Goal: Find specific page/section: Find specific page/section

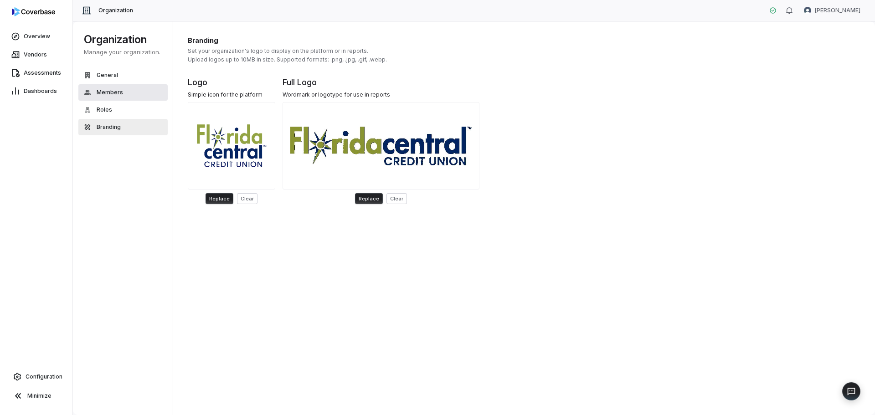
click at [100, 89] on span "Members" at bounding box center [110, 92] width 26 height 7
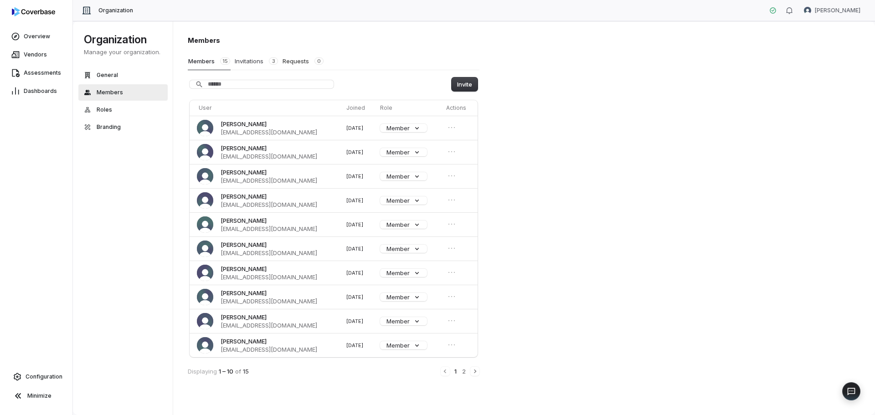
click at [249, 61] on button "Invitations 3" at bounding box center [256, 60] width 44 height 17
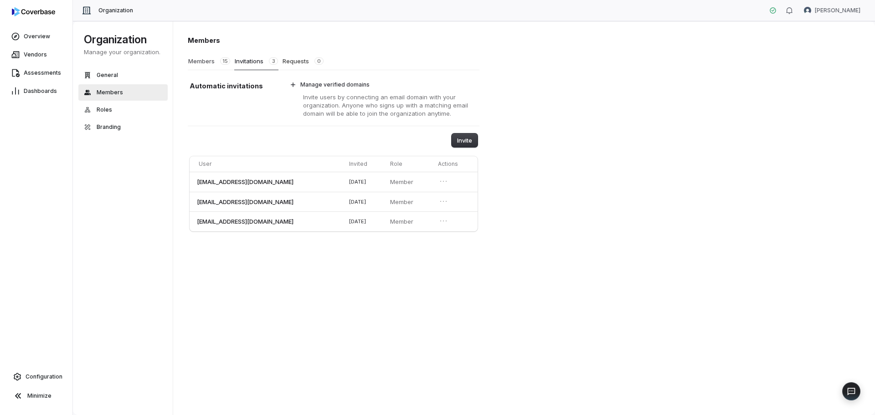
click at [209, 60] on button "Members 15" at bounding box center [209, 60] width 43 height 17
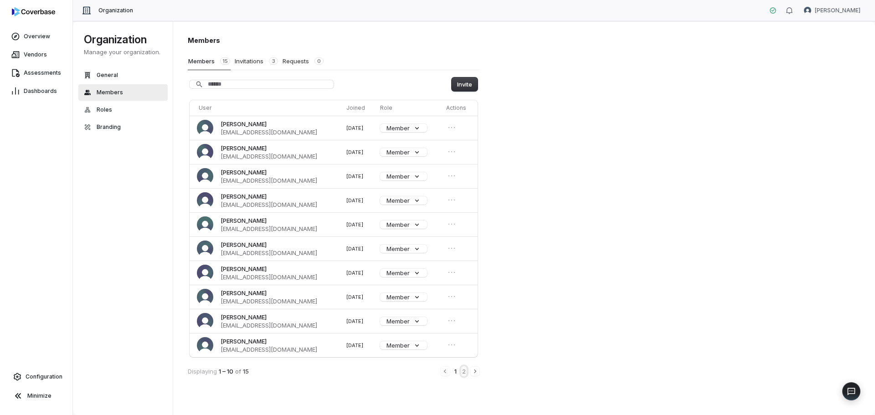
click at [462, 372] on button "2" at bounding box center [463, 371] width 5 height 10
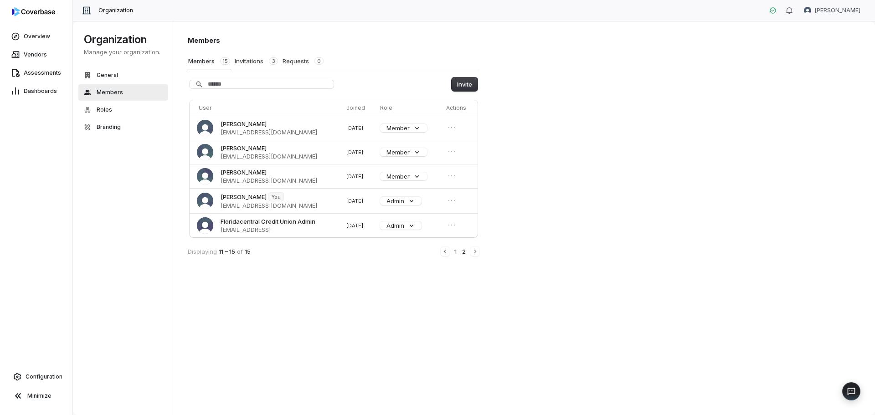
click at [351, 108] on th "Joined" at bounding box center [360, 107] width 34 height 15
click at [453, 252] on button "1" at bounding box center [455, 251] width 4 height 10
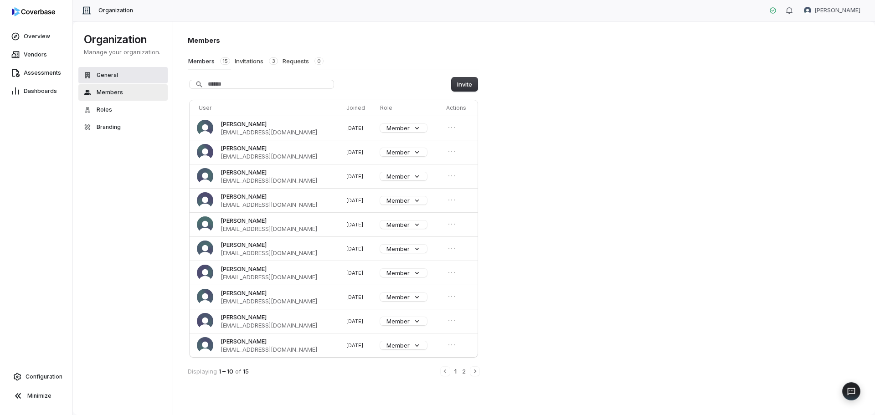
click at [116, 74] on span "General" at bounding box center [107, 75] width 21 height 7
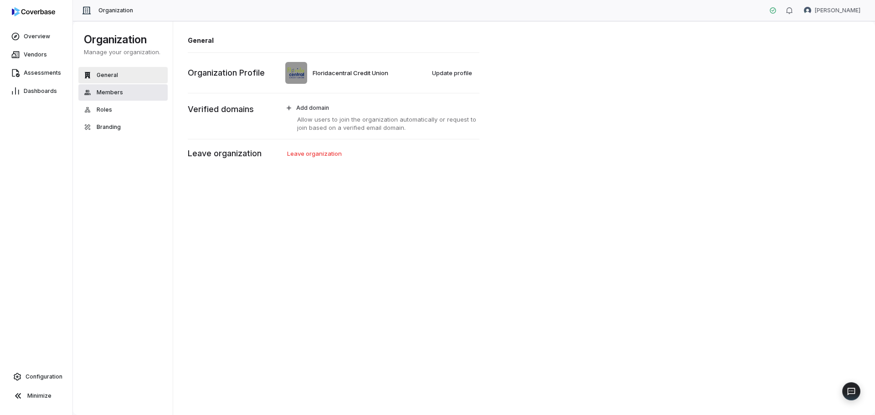
click at [105, 89] on span "Members" at bounding box center [110, 92] width 26 height 7
